Goal: Task Accomplishment & Management: Manage account settings

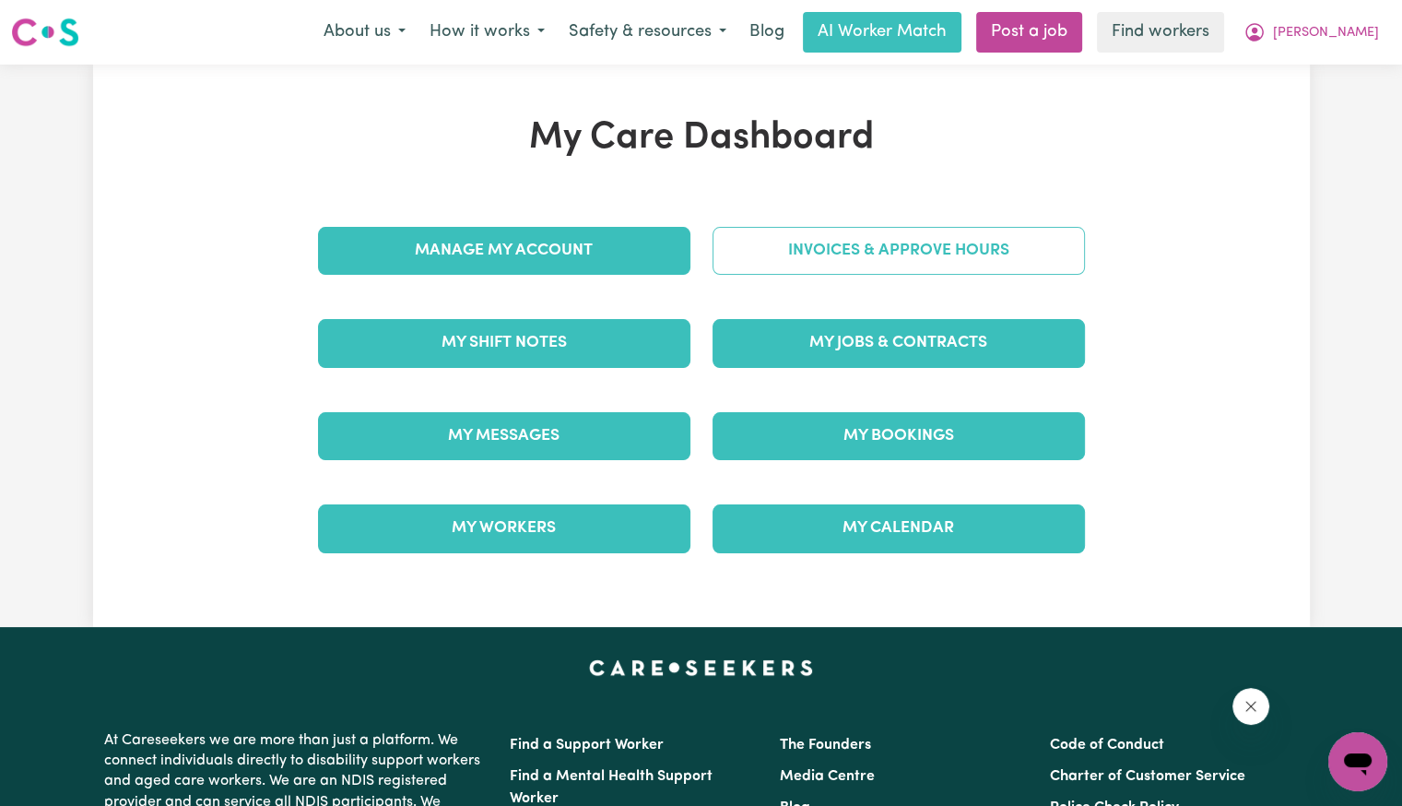
click at [752, 265] on link "Invoices & Approve Hours" at bounding box center [899, 251] width 373 height 48
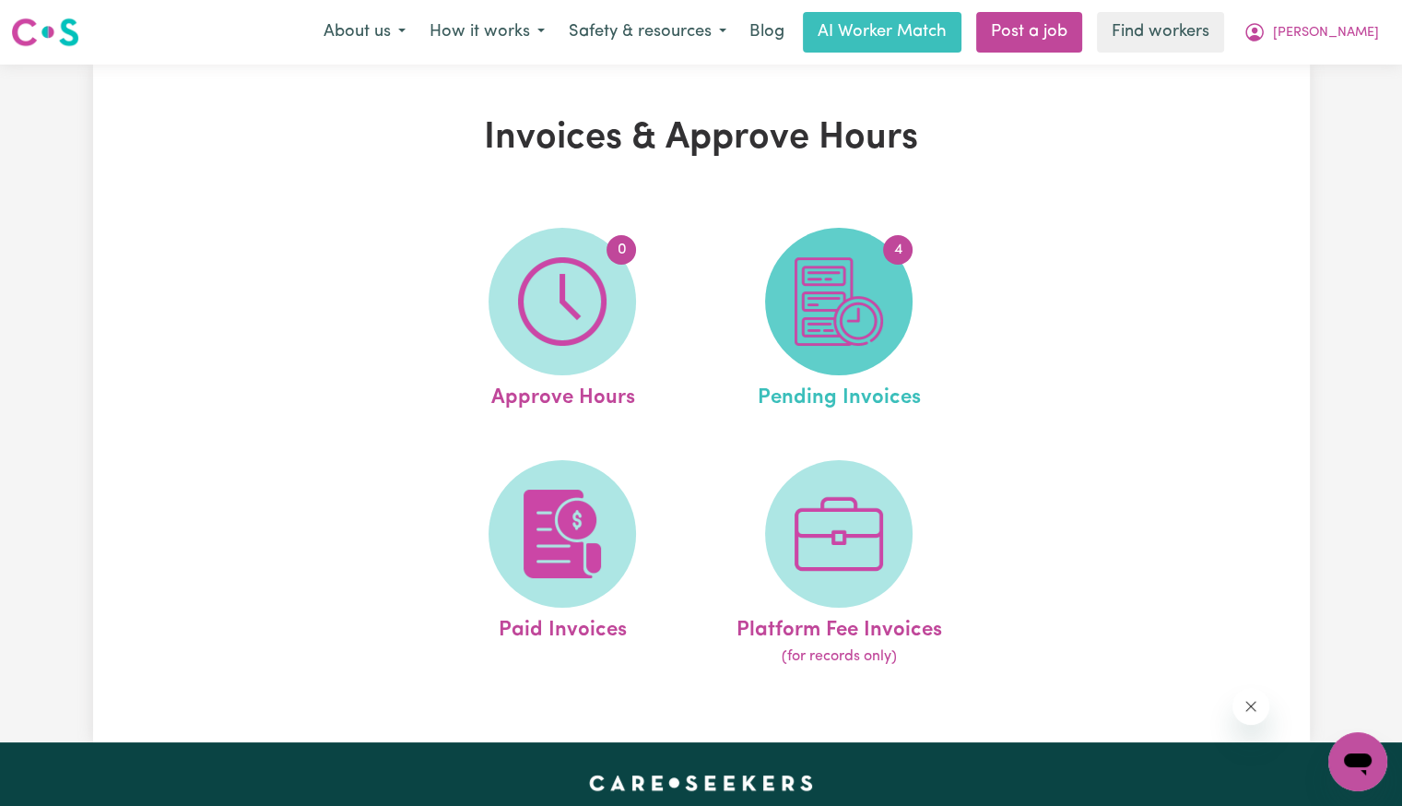
click at [837, 303] on img at bounding box center [839, 301] width 89 height 89
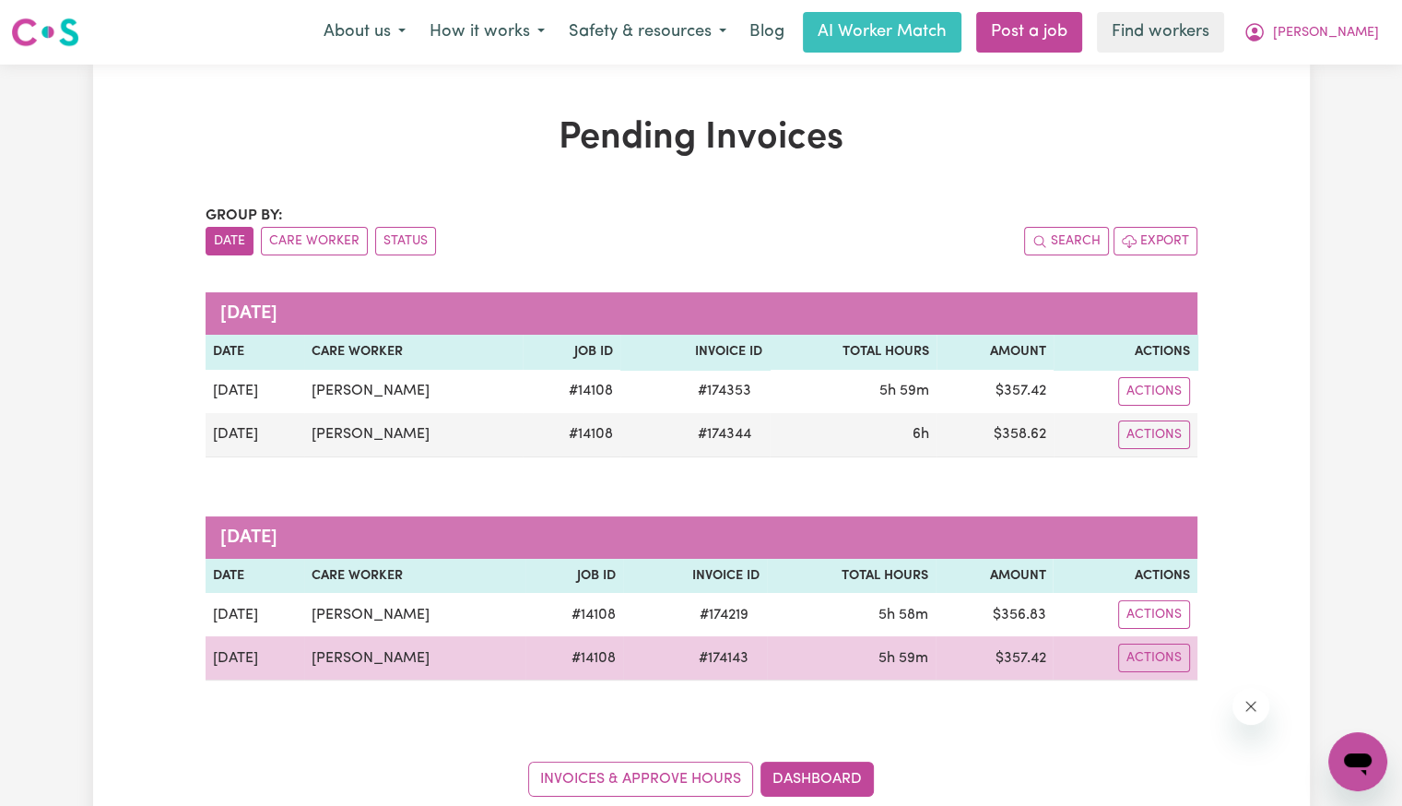
click at [704, 650] on span "# 174143" at bounding box center [724, 658] width 72 height 22
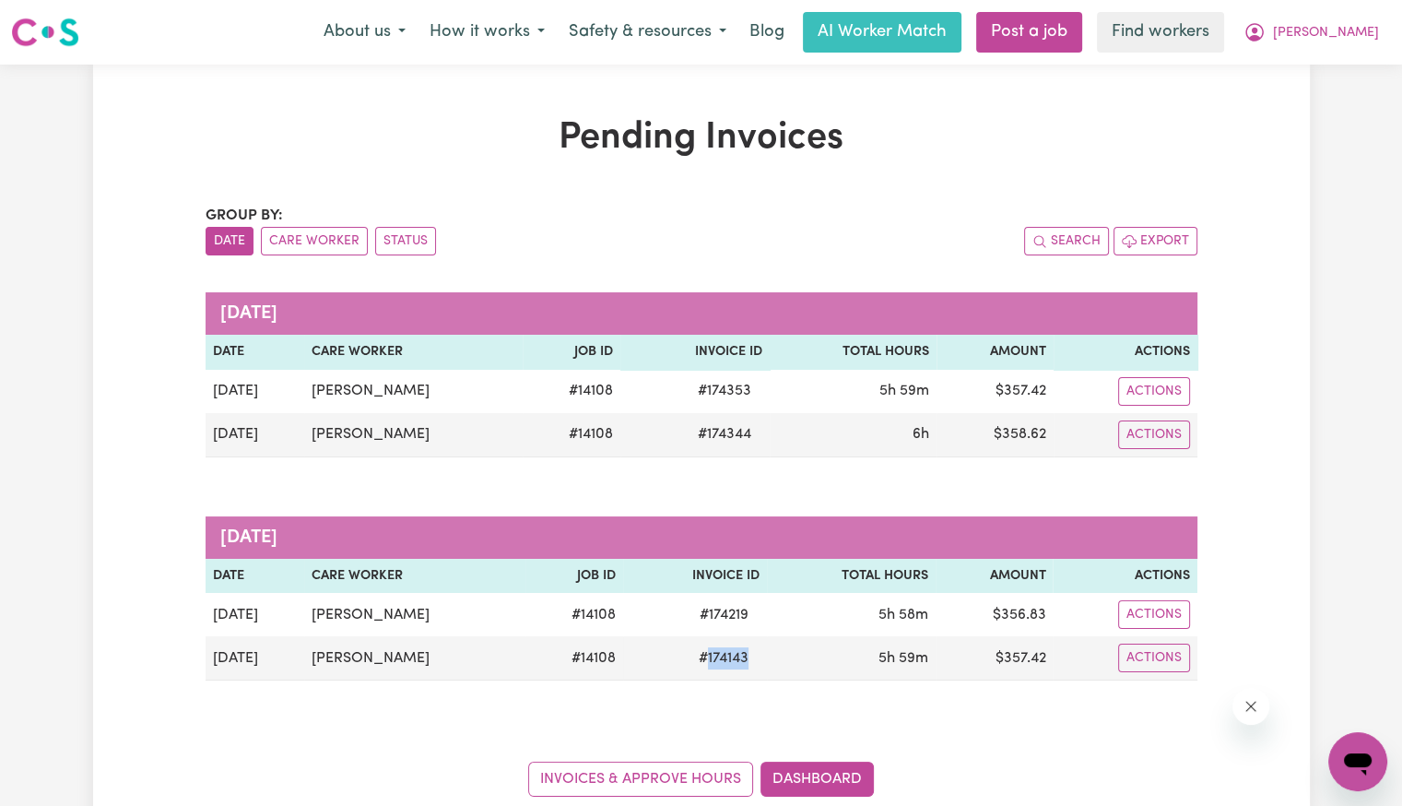
copy span "174143"
click at [1352, 38] on span "[PERSON_NAME]" at bounding box center [1326, 33] width 106 height 20
click at [1317, 91] on link "Logout" at bounding box center [1318, 106] width 146 height 35
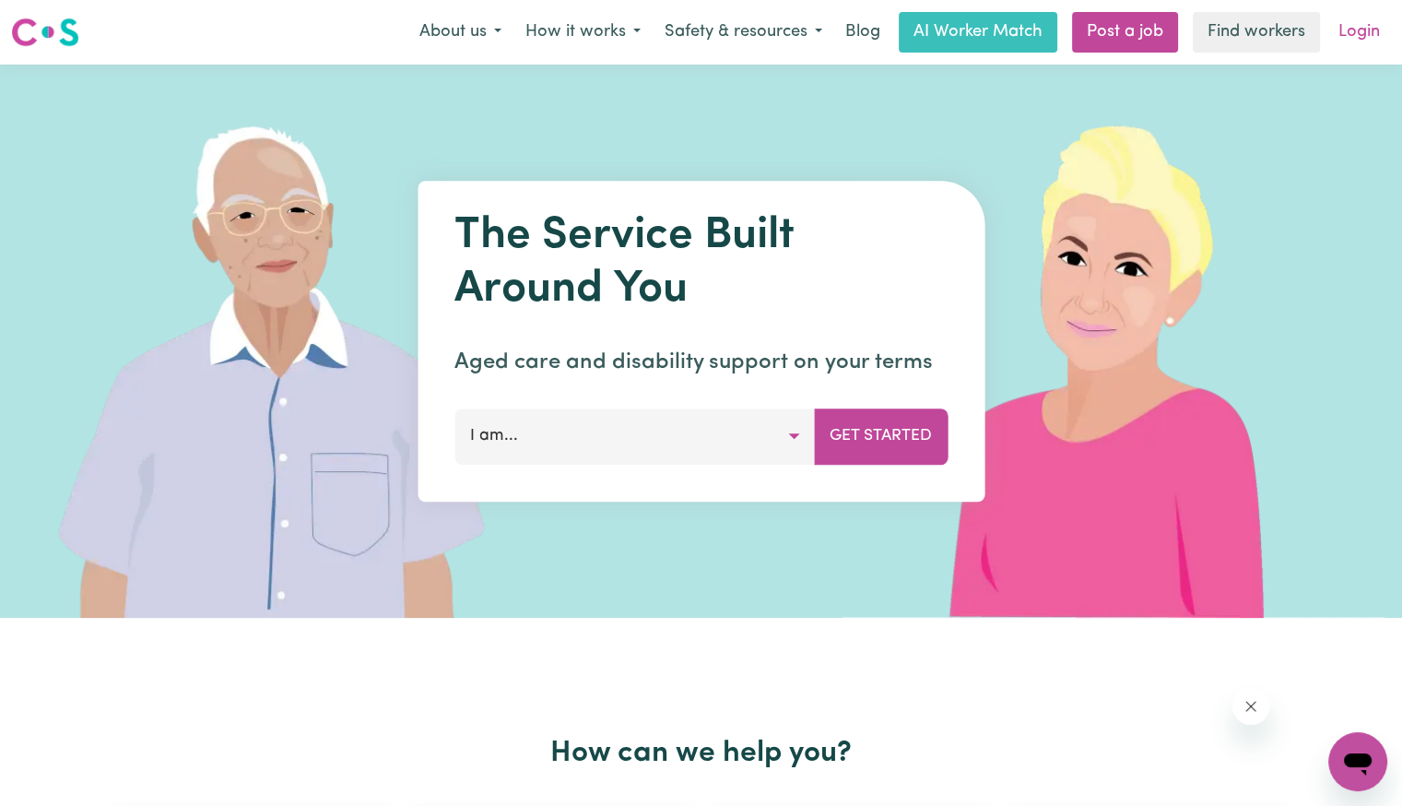
click at [1355, 39] on link "Login" at bounding box center [1360, 32] width 64 height 41
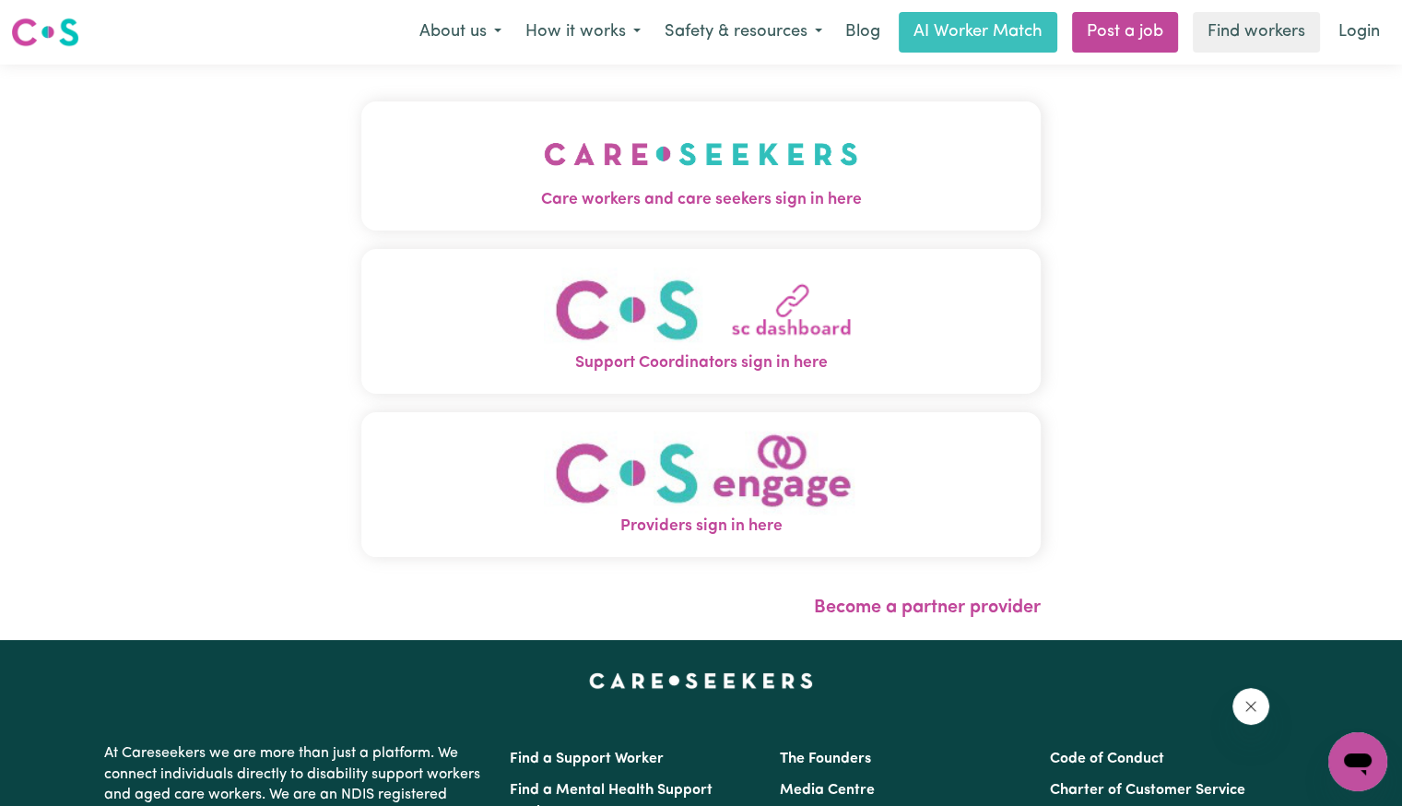
click at [599, 169] on img "Care workers and care seekers sign in here" at bounding box center [701, 154] width 314 height 68
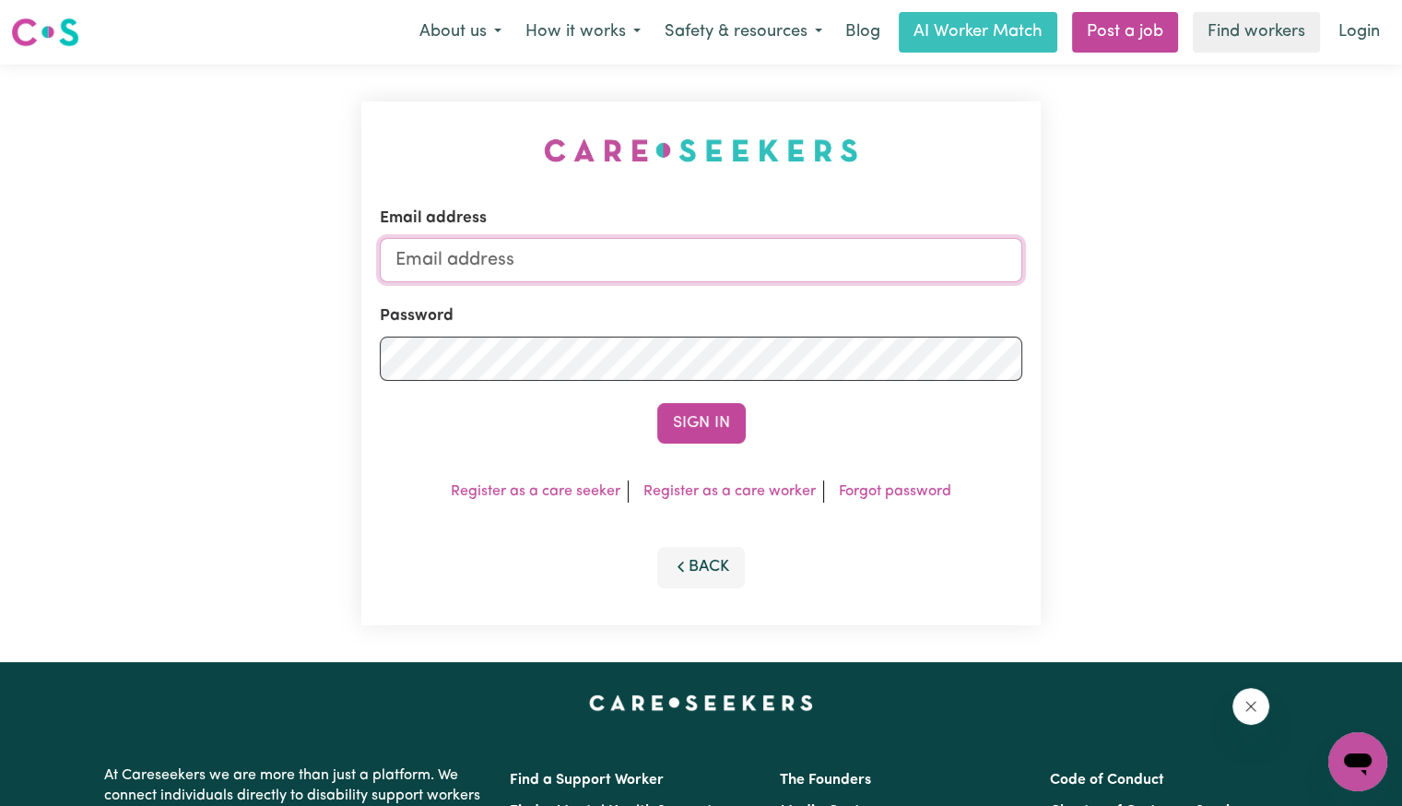
click at [724, 247] on input "Email address" at bounding box center [701, 260] width 643 height 44
click at [503, 256] on input "[EMAIL_ADDRESS][DOMAIN_NAME]" at bounding box center [701, 260] width 643 height 44
drag, startPoint x: 494, startPoint y: 257, endPoint x: 1493, endPoint y: 278, distance: 998.8
click at [1401, 278] on html "Menu About us How it works Safety & resources Blog AI Worker Match Post a job F…" at bounding box center [701, 698] width 1402 height 1396
type input "[EMAIL_ADDRESS][DOMAIN_NAME]"
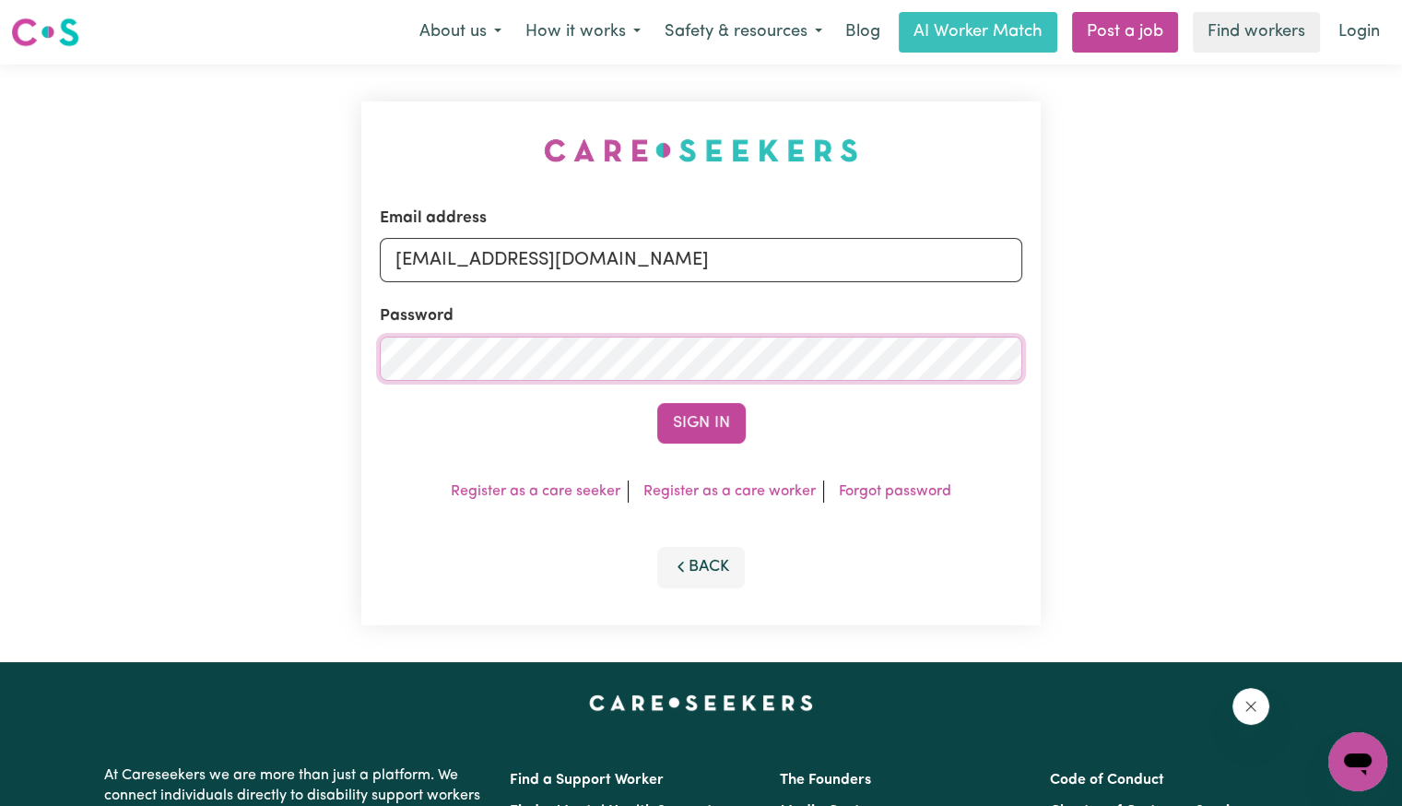
click at [657, 403] on button "Sign In" at bounding box center [701, 423] width 89 height 41
